Goal: Ask a question

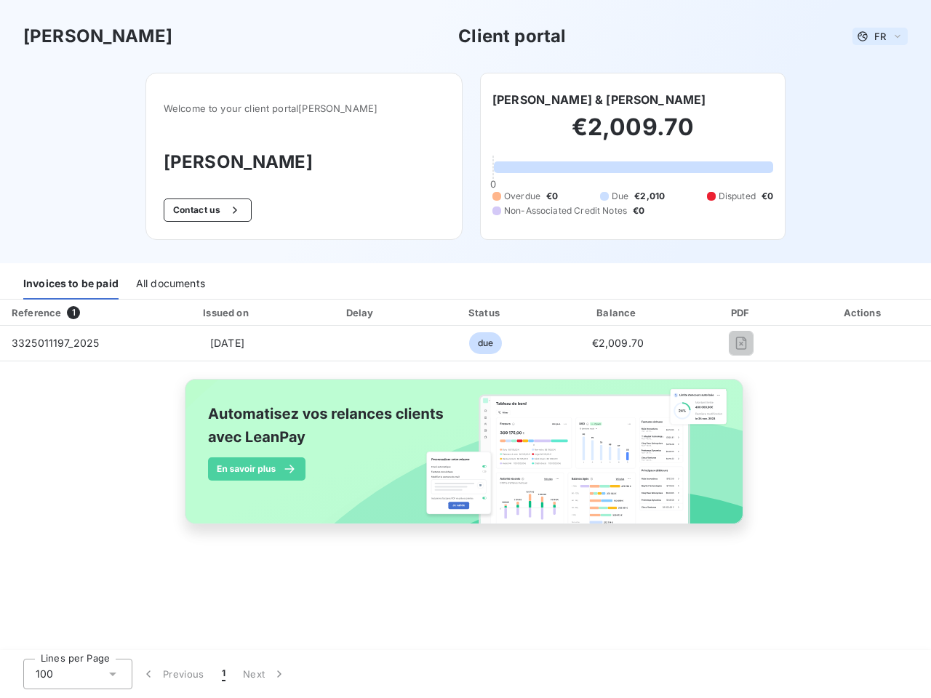
click at [880, 36] on span "FR" at bounding box center [880, 37] width 12 height 12
click at [223, 210] on button "Contact us" at bounding box center [208, 210] width 88 height 23
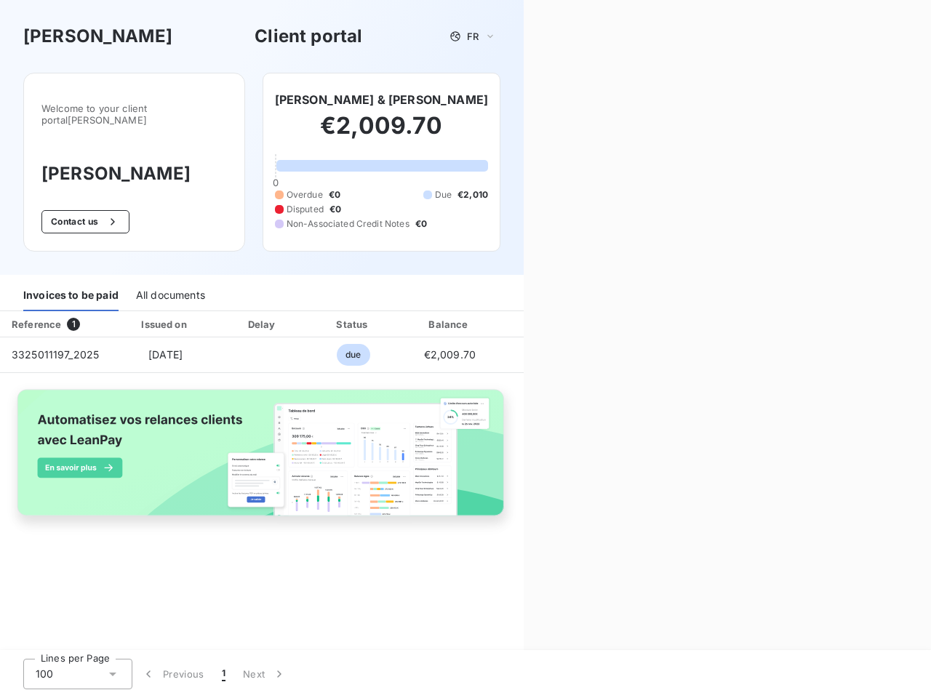
click at [551, 100] on div "Contact us Fill out the form below, and a member of our team will get back to y…" at bounding box center [727, 349] width 407 height 698
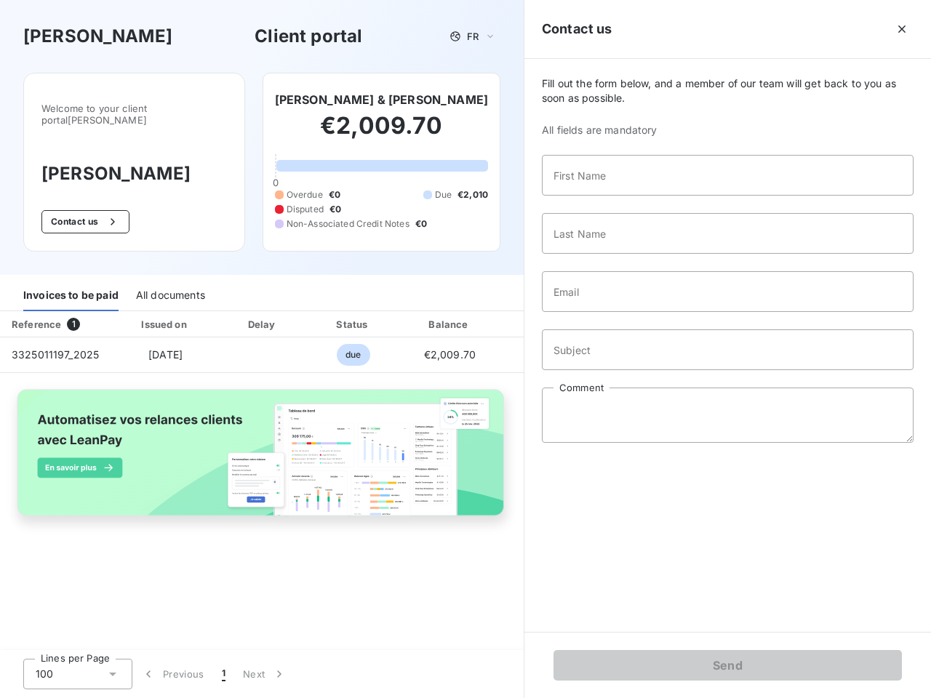
click at [71, 284] on div "Invoices to be paid" at bounding box center [70, 296] width 95 height 31
click at [169, 284] on div "All documents" at bounding box center [170, 296] width 69 height 31
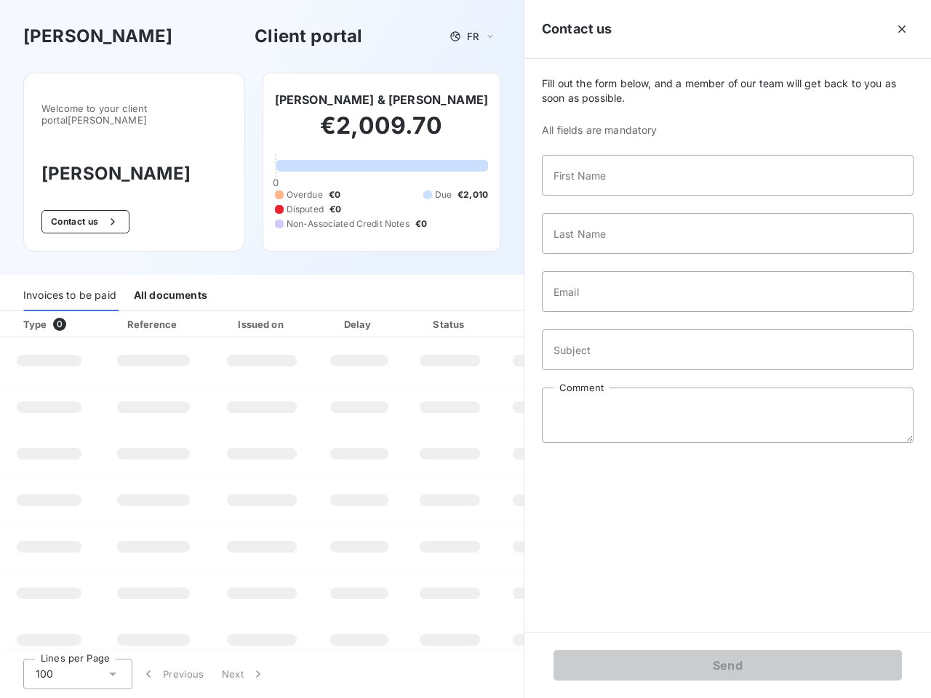
click at [76, 317] on div "Type 0" at bounding box center [55, 324] width 81 height 15
click at [226, 317] on div "Issued on" at bounding box center [262, 324] width 100 height 15
click at [361, 317] on div "Delay" at bounding box center [359, 324] width 83 height 15
click at [485, 317] on div at bounding box center [486, 324] width 15 height 15
click at [618, 313] on div "Fill out the form below, and a member of our team will get back to you as soon …" at bounding box center [727, 345] width 407 height 573
